Goal: Information Seeking & Learning: Check status

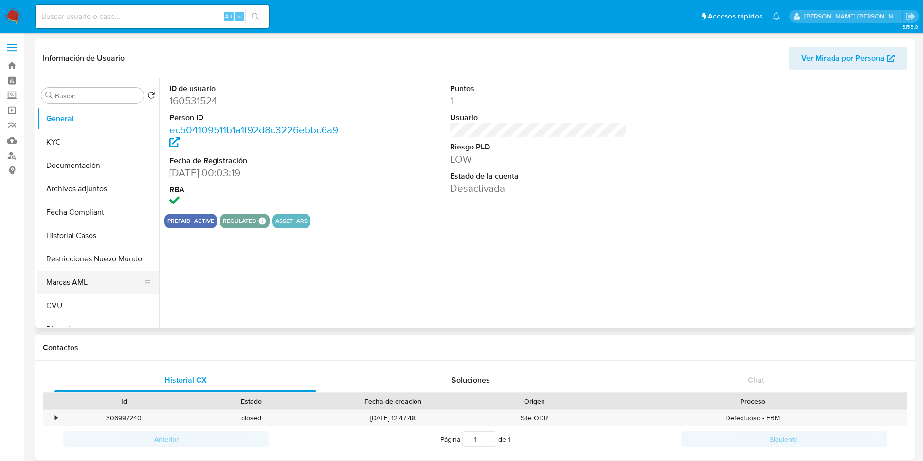
click at [60, 284] on button "Marcas AML" at bounding box center [94, 281] width 114 height 23
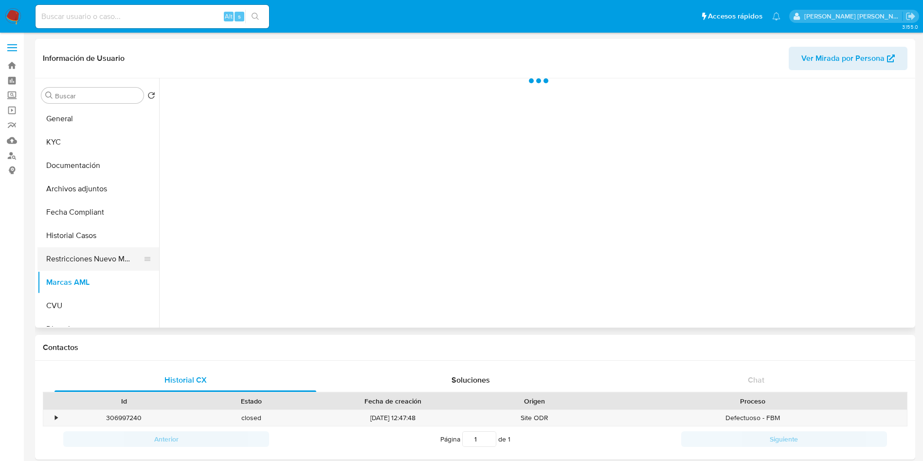
select select "10"
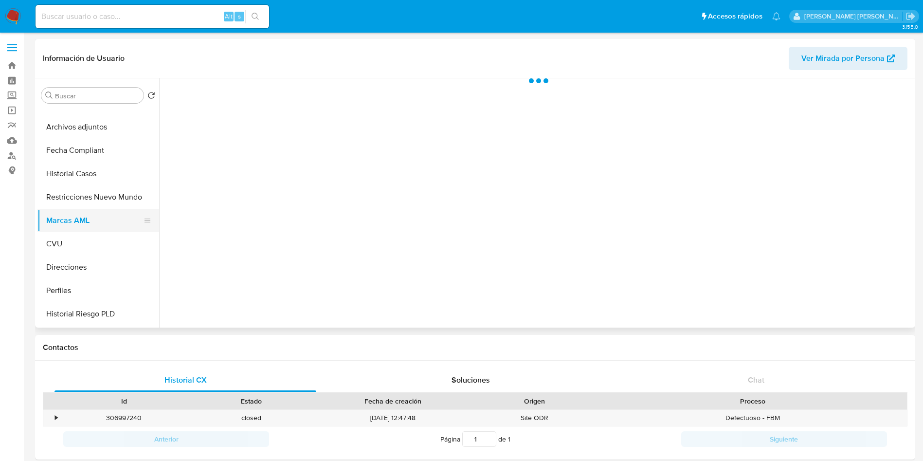
scroll to position [73, 0]
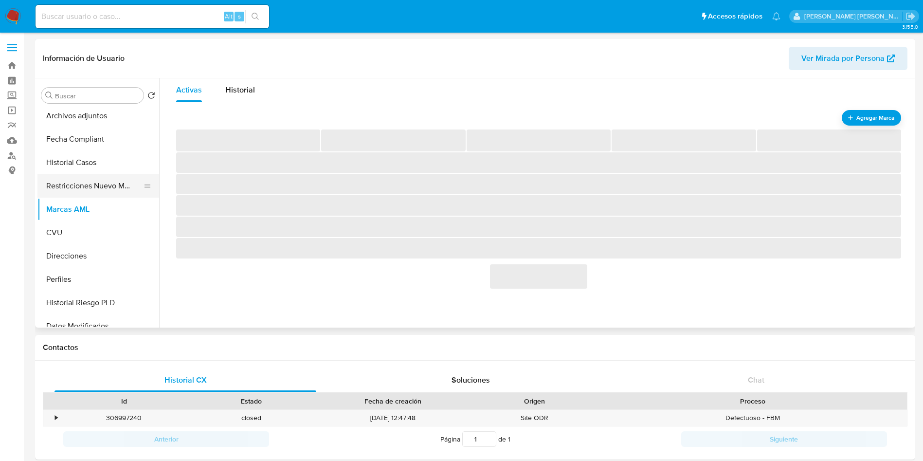
click at [88, 187] on button "Restricciones Nuevo Mundo" at bounding box center [94, 185] width 114 height 23
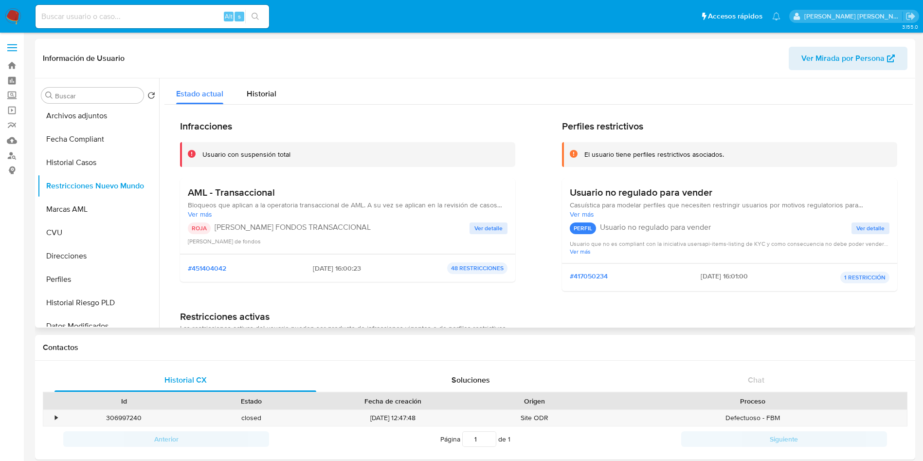
click at [475, 227] on span "Ver detalle" at bounding box center [488, 228] width 28 height 10
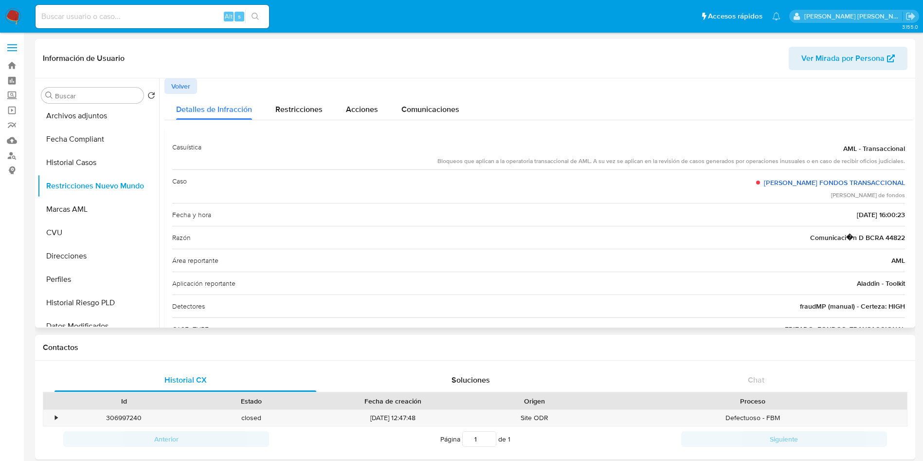
click at [841, 184] on link "[PERSON_NAME] FONDOS TRANSACCIONAL" at bounding box center [834, 183] width 141 height 10
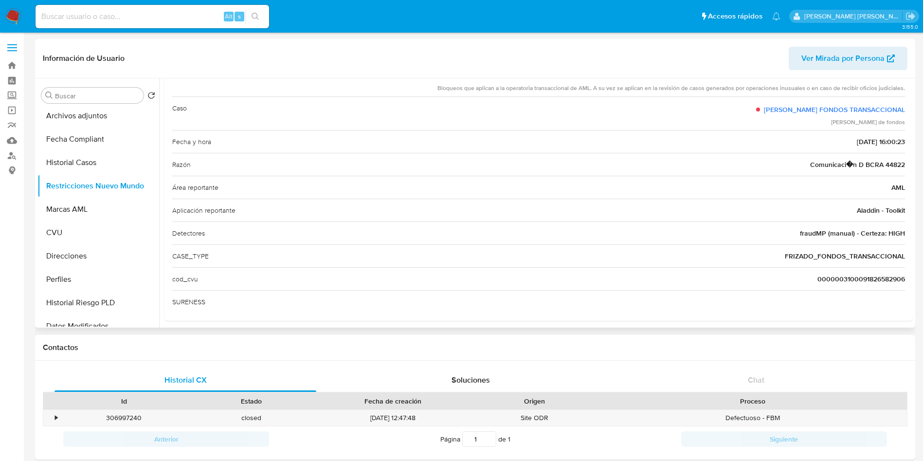
drag, startPoint x: 899, startPoint y: 163, endPoint x: 790, endPoint y: 173, distance: 109.4
click at [790, 173] on div "Razón Comunicaci�n D BCRA 44822" at bounding box center [538, 164] width 733 height 23
click at [16, 126] on link "Reportes" at bounding box center [58, 125] width 116 height 15
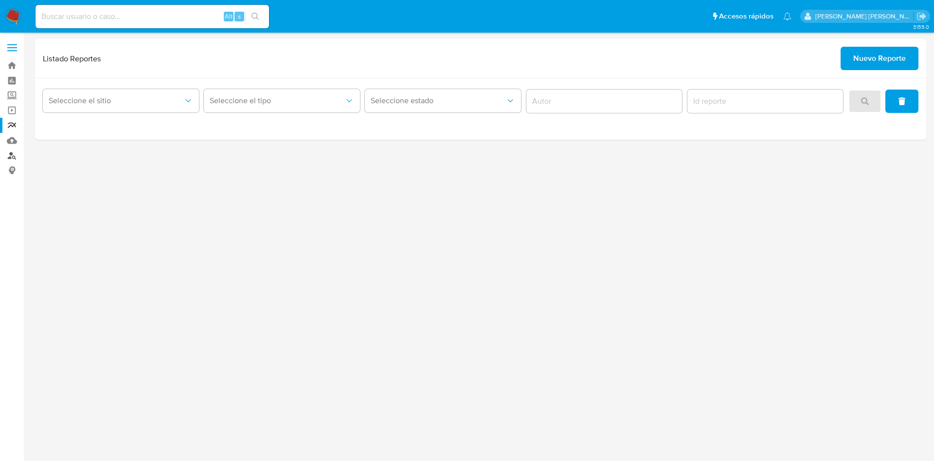
click at [11, 152] on link "Buscador de personas" at bounding box center [58, 155] width 116 height 15
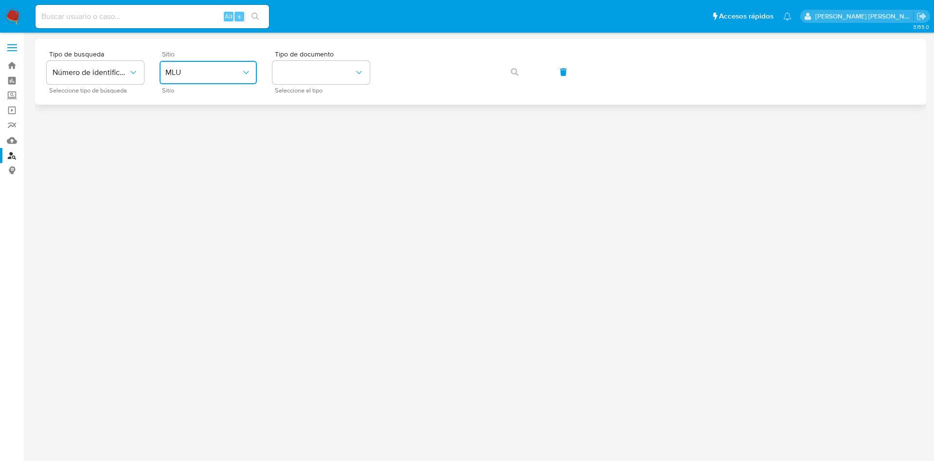
click at [204, 68] on span "MLU" at bounding box center [203, 73] width 76 height 10
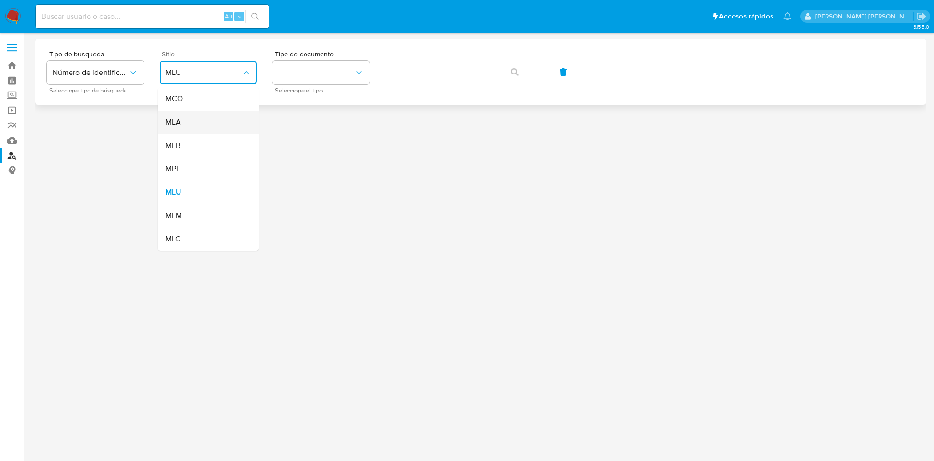
drag, startPoint x: 207, startPoint y: 101, endPoint x: 207, endPoint y: 115, distance: 13.6
click at [207, 115] on ul "MCO MLA MLB MPE MLU MLM MLC" at bounding box center [208, 168] width 101 height 163
click at [207, 115] on div "MLA" at bounding box center [205, 121] width 80 height 23
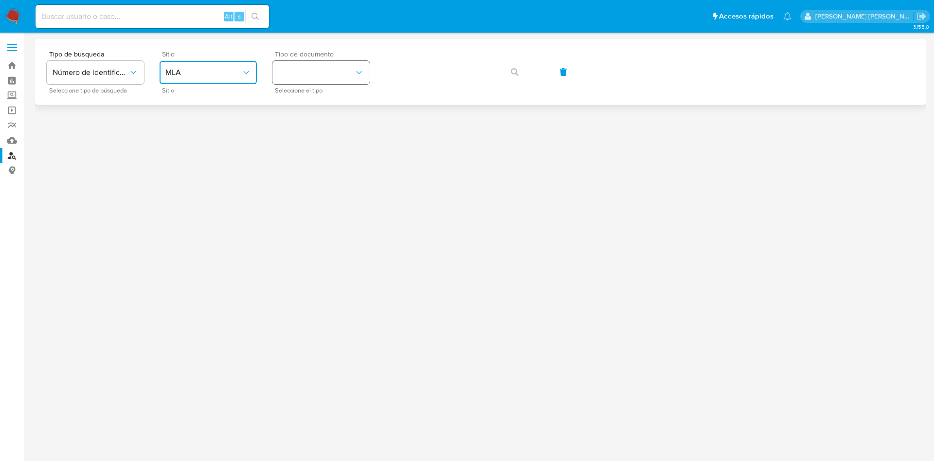
click at [305, 69] on button "identificationType" at bounding box center [320, 72] width 97 height 23
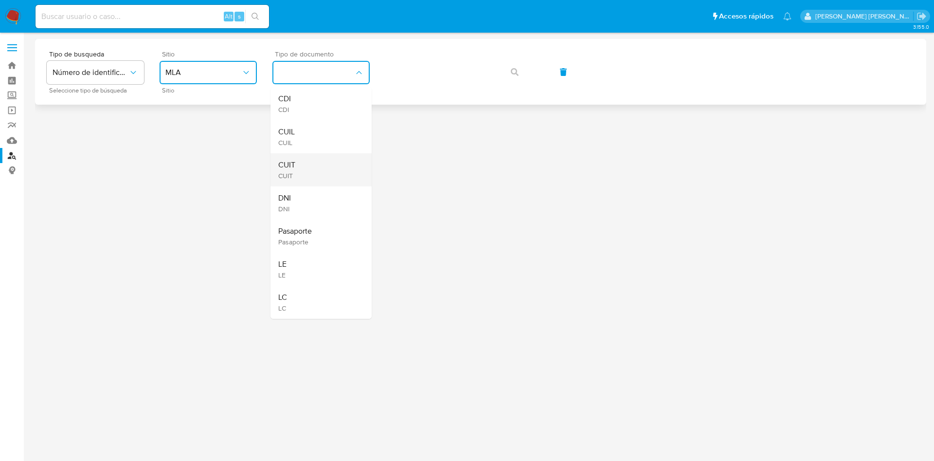
click at [311, 158] on div "CUIT CUIT" at bounding box center [318, 169] width 80 height 33
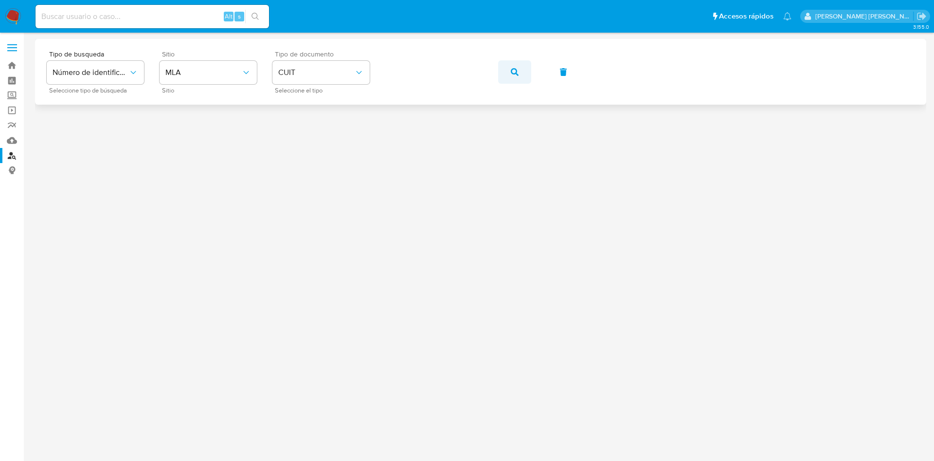
click at [511, 71] on icon "button" at bounding box center [515, 72] width 8 height 8
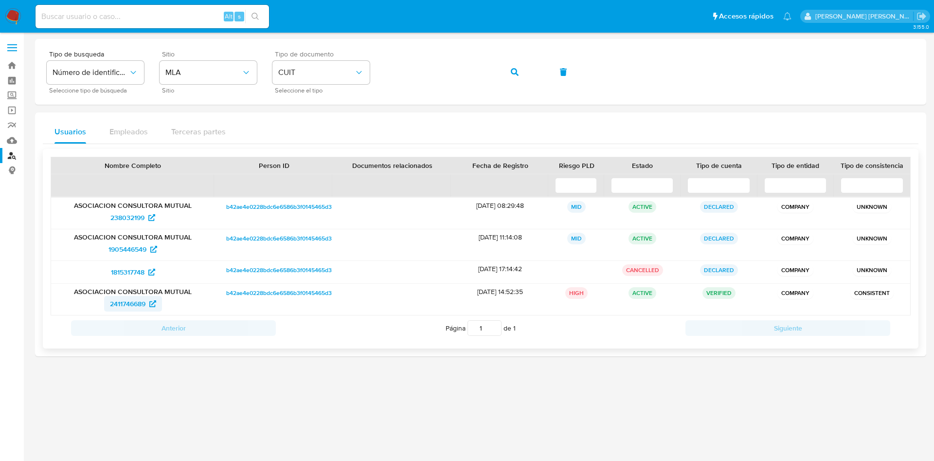
click at [135, 301] on span "2411746689" at bounding box center [128, 304] width 36 height 16
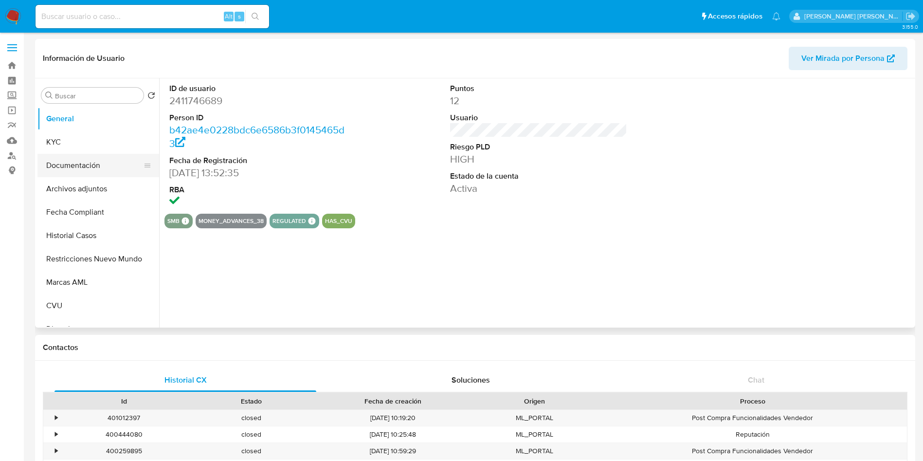
select select "10"
click at [70, 150] on button "KYC" at bounding box center [94, 141] width 114 height 23
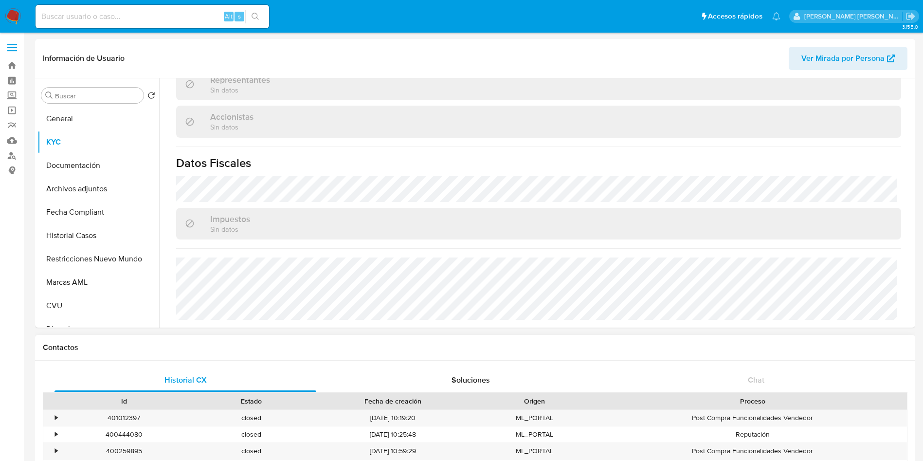
scroll to position [642, 0]
